Goal: Transaction & Acquisition: Purchase product/service

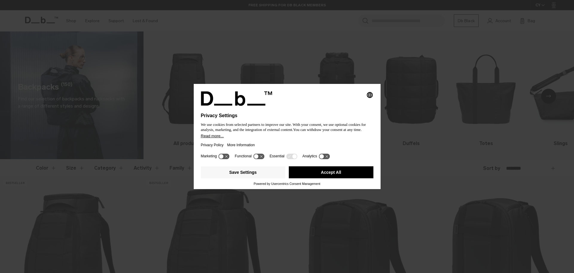
click at [326, 172] on button "Accept All" at bounding box center [331, 172] width 85 height 12
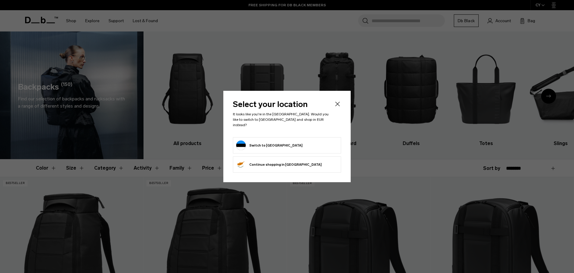
click at [309, 132] on header "Select your location It looks like you're in the Estonia. Would you like to swi…" at bounding box center [287, 118] width 108 height 37
click at [294, 148] on li "Switch to Estonia" at bounding box center [287, 145] width 108 height 16
click at [262, 142] on button "Switch to Estonia" at bounding box center [269, 145] width 66 height 10
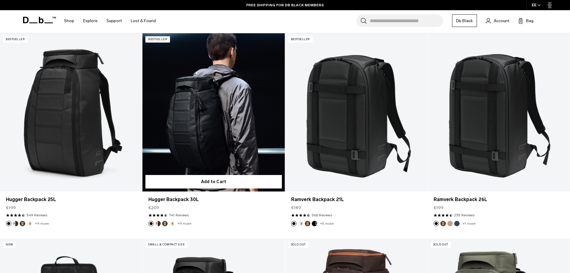
scroll to position [90, 0]
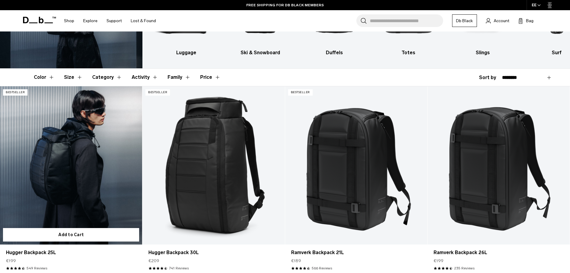
click at [100, 135] on link "Hugger Backpack 25L" at bounding box center [71, 165] width 142 height 158
